Goal: Task Accomplishment & Management: Use online tool/utility

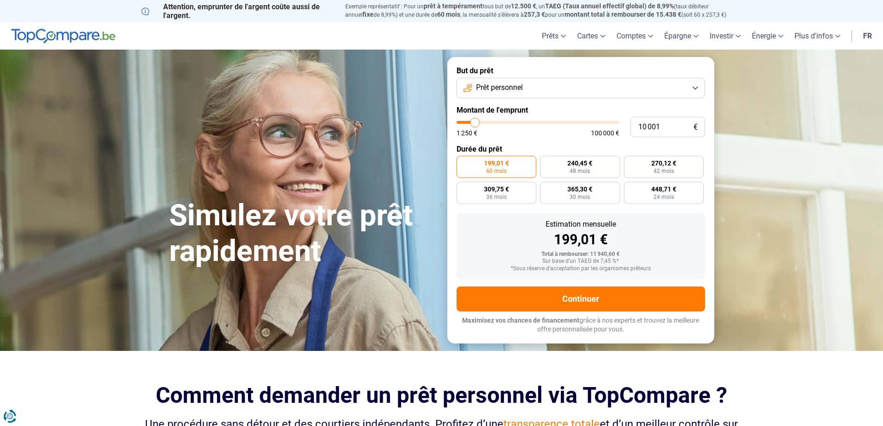
type input "11 000"
type input "11000"
type input "11 750"
type input "11750"
type input "12 750"
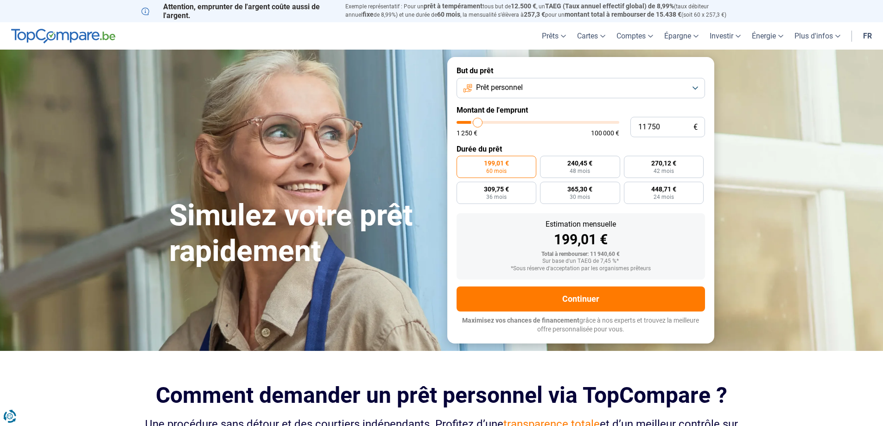
type input "12750"
type input "13 000"
type input "13000"
type input "13 500"
type input "13500"
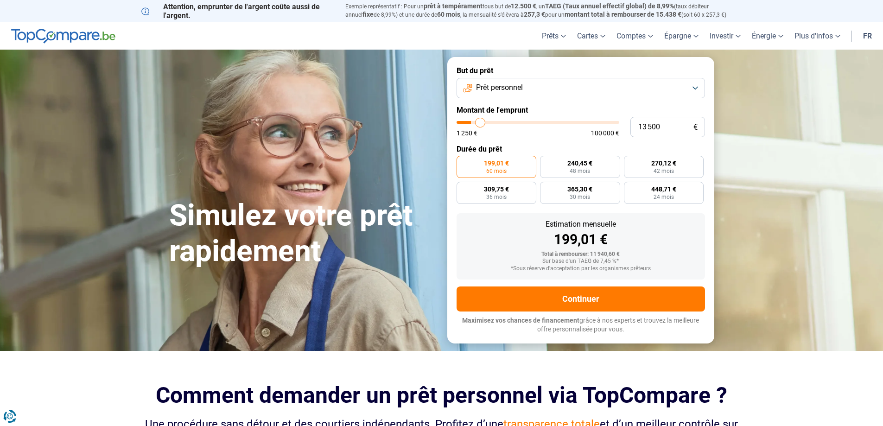
type input "14 000"
type input "14000"
type input "14 250"
type input "14250"
type input "14 750"
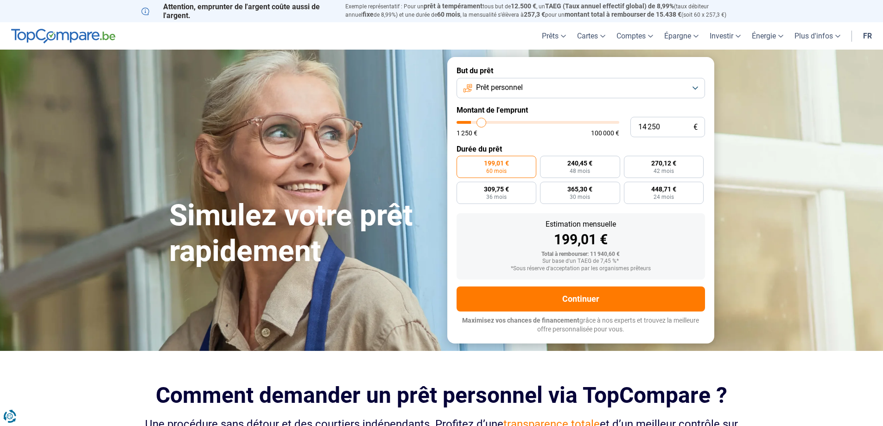
type input "14750"
type input "15 000"
type input "15000"
type input "15 500"
type input "15500"
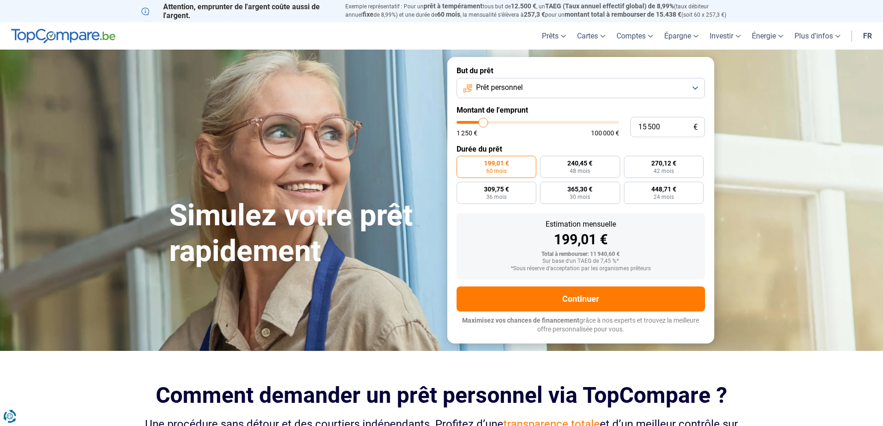
type input "15 750"
type input "15750"
type input "16 000"
type input "16000"
type input "16 250"
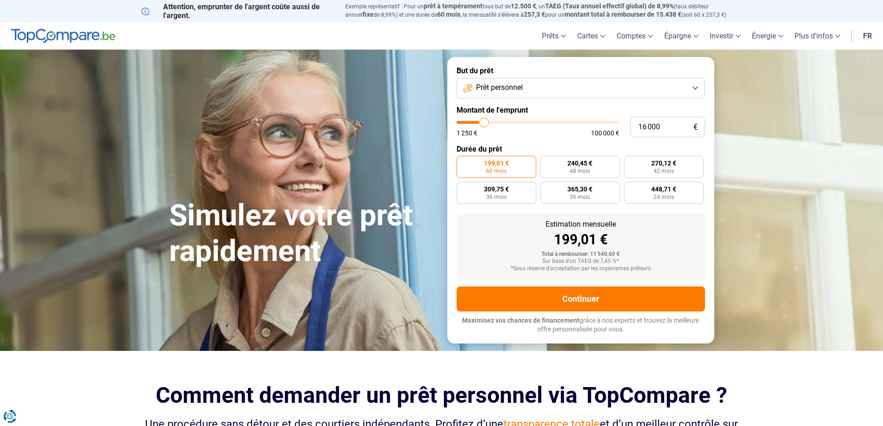
type input "16250"
type input "16 500"
type input "16500"
type input "17 000"
type input "17000"
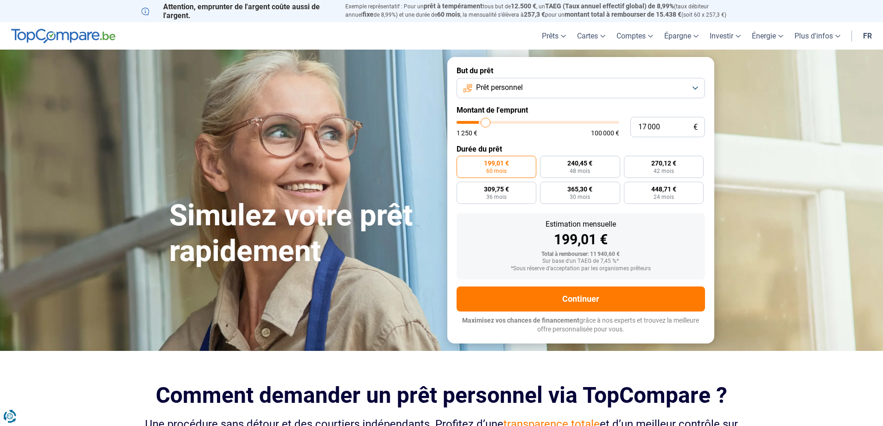
type input "17 250"
type input "17250"
type input "17 500"
type input "17500"
type input "18 000"
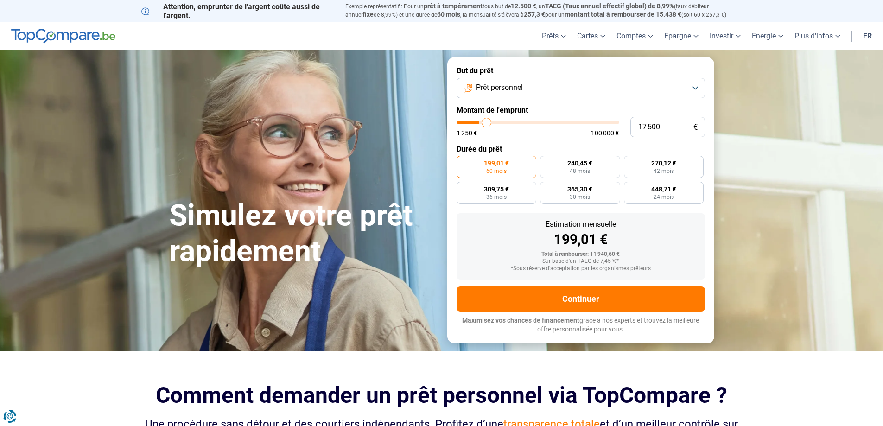
type input "18000"
type input "18 500"
type input "18500"
type input "18 750"
type input "18750"
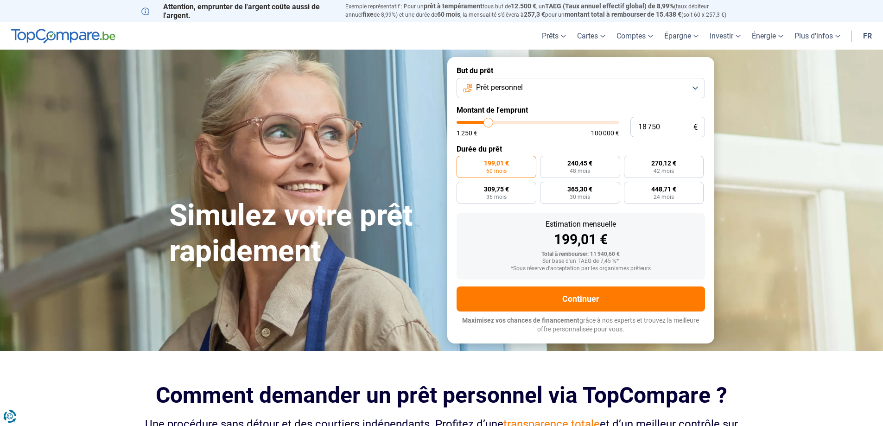
type input "19 250"
type input "19250"
type input "19 750"
type input "19750"
type input "20 250"
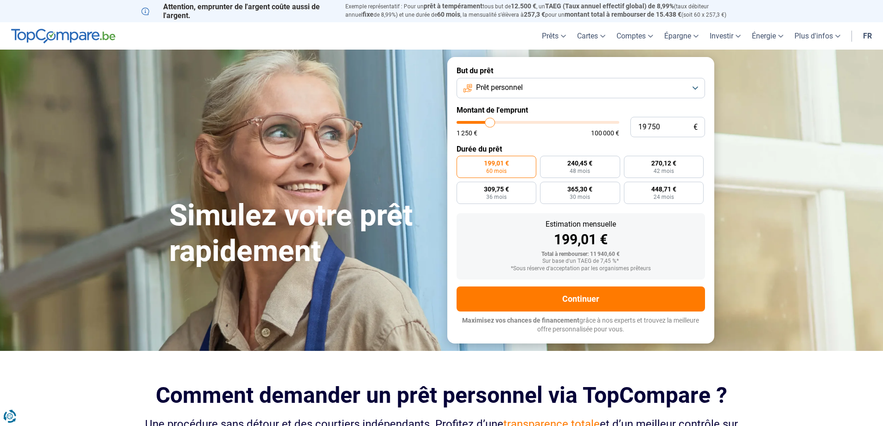
type input "20250"
type input "20 500"
type input "20500"
type input "21 250"
type input "21250"
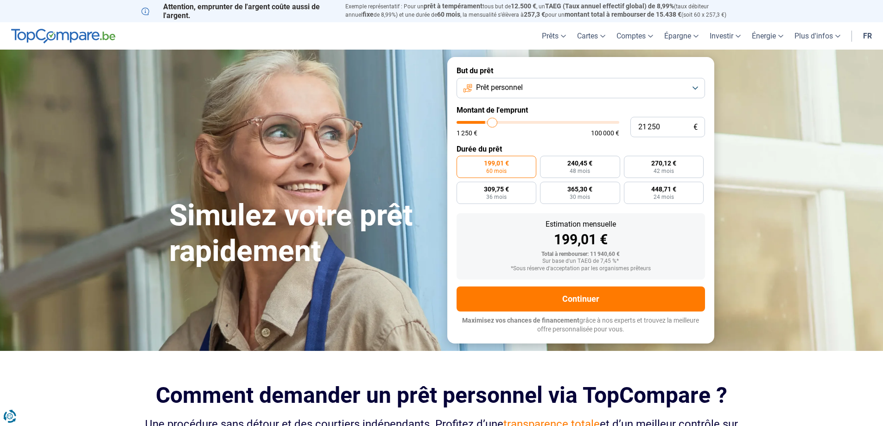
type input "21 500"
type input "21500"
type input "22 000"
type input "22000"
type input "22 250"
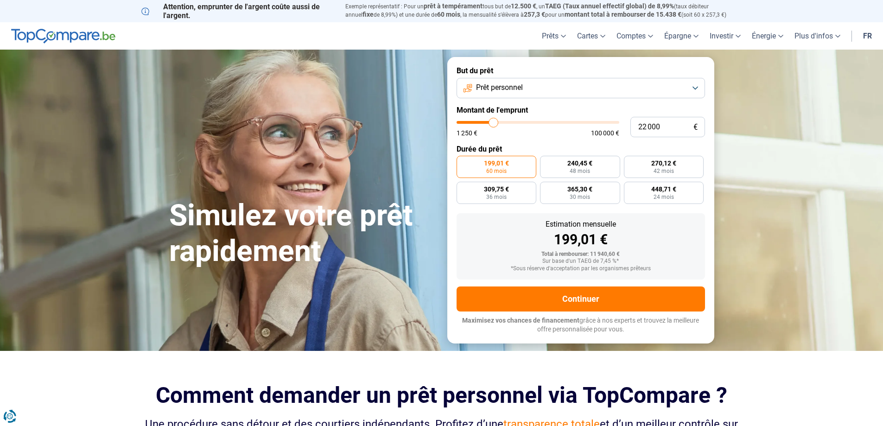
type input "22250"
type input "23 000"
type input "23000"
type input "23 250"
type input "23250"
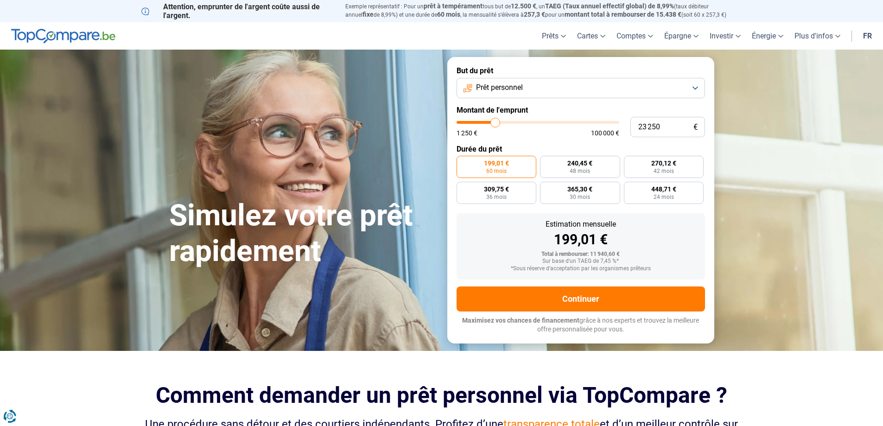
type input "23 750"
type input "23750"
type input "24 250"
type input "24250"
type input "24 750"
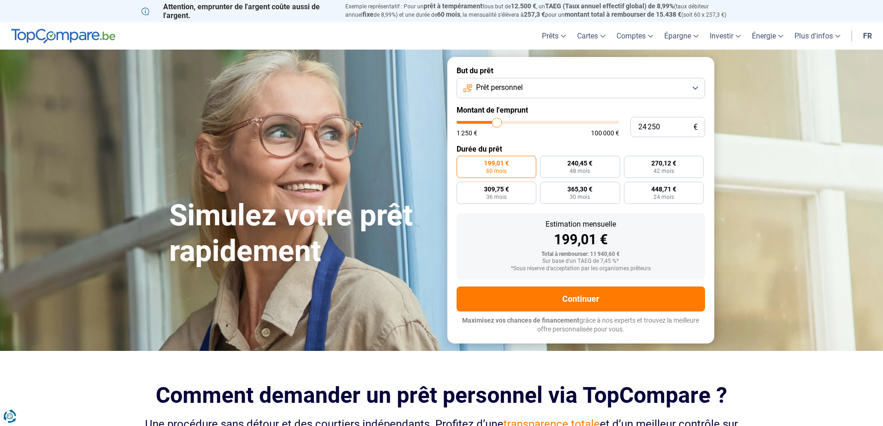
type input "24750"
type input "25 000"
type input "25000"
type input "25 250"
type input "25250"
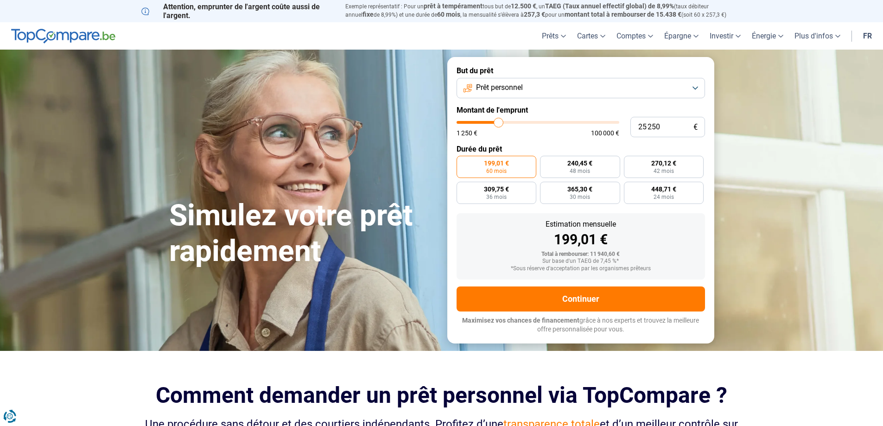
type input "26 000"
type input "26000"
type input "26 250"
type input "26250"
type input "26 500"
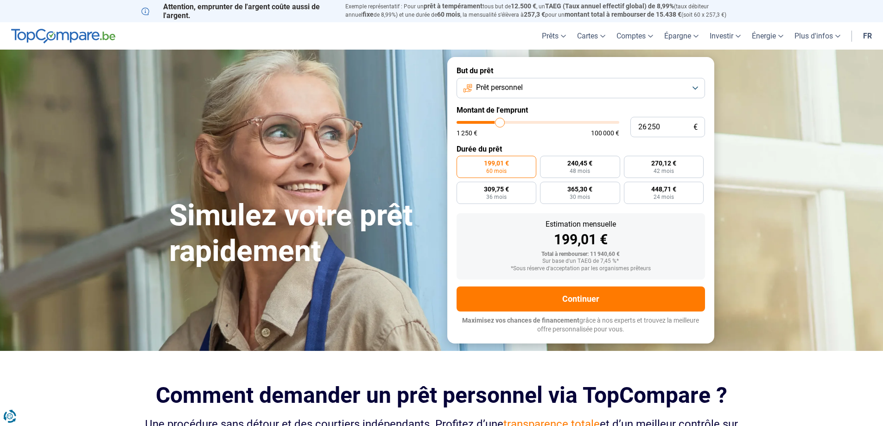
type input "26500"
type input "26 750"
type input "26750"
type input "27 500"
type input "27500"
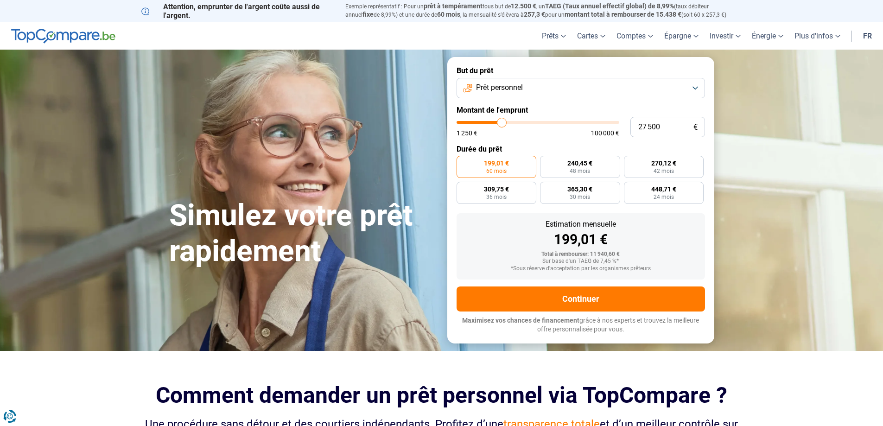
type input "27 750"
type input "27750"
type input "27 500"
type input "27500"
type input "27 250"
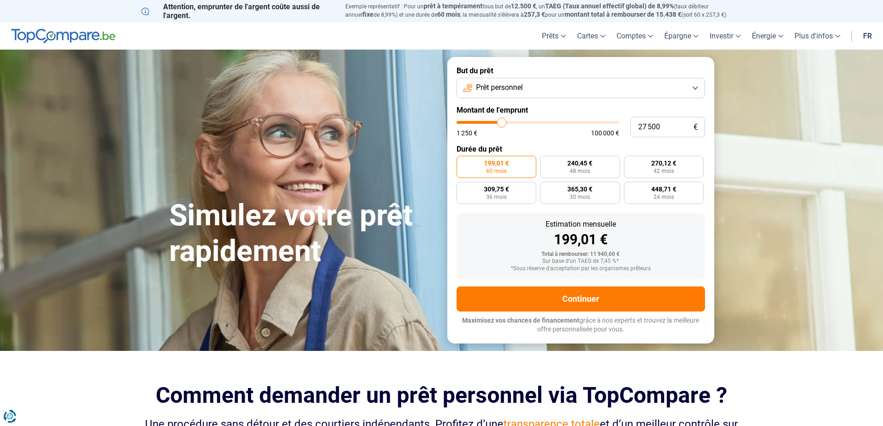
type input "27250"
type input "26 750"
type input "26750"
type input "26 500"
type input "26500"
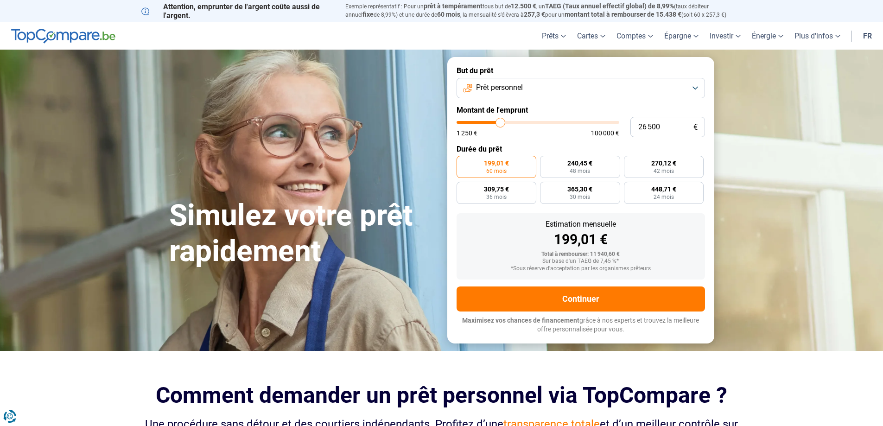
type input "26 250"
type input "26250"
type input "26 000"
type input "26000"
type input "25 250"
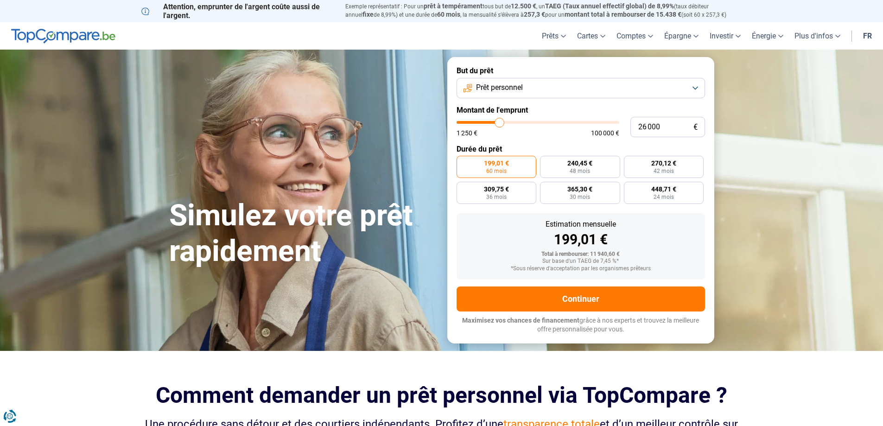
type input "25250"
type input "25 000"
drag, startPoint x: 476, startPoint y: 124, endPoint x: 498, endPoint y: 126, distance: 22.8
type input "25000"
click at [498, 124] on input "range" at bounding box center [538, 122] width 163 height 3
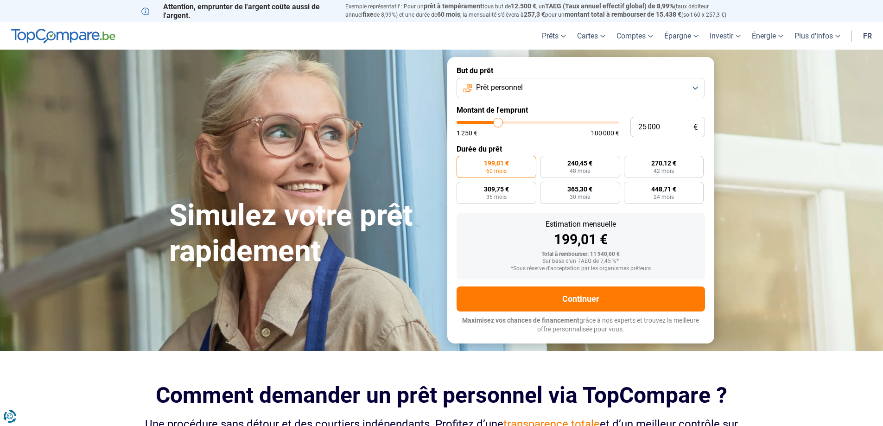
radio input "false"
